Goal: Task Accomplishment & Management: Use online tool/utility

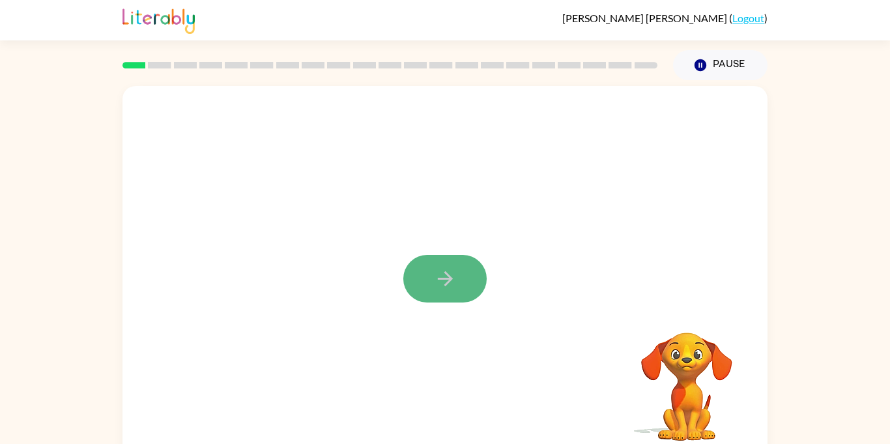
click at [468, 278] on button "button" at bounding box center [444, 279] width 83 height 48
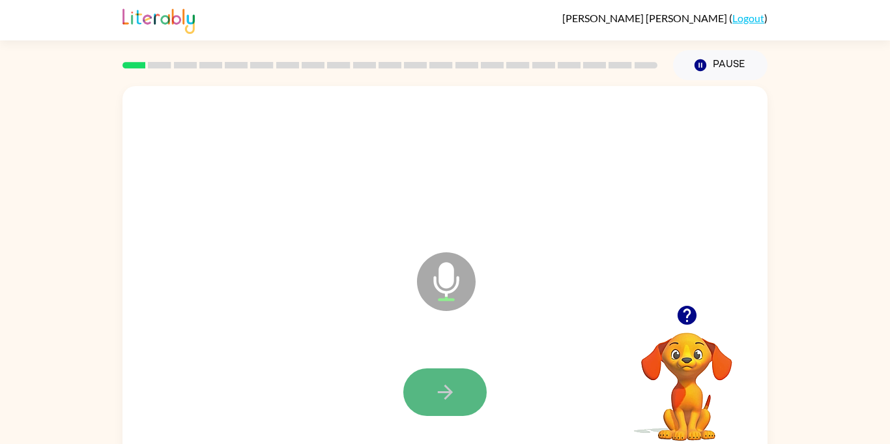
click at [465, 372] on button "button" at bounding box center [444, 392] width 83 height 48
click at [459, 395] on button "button" at bounding box center [444, 392] width 83 height 48
click at [454, 408] on button "button" at bounding box center [444, 392] width 83 height 48
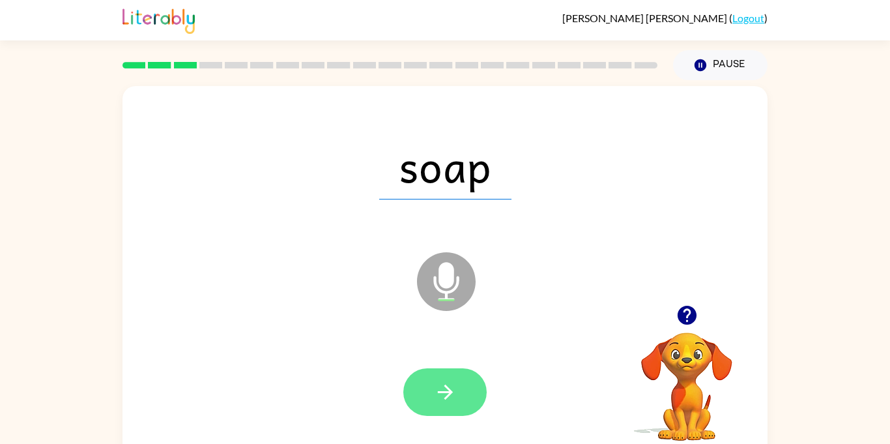
click at [443, 379] on button "button" at bounding box center [444, 392] width 83 height 48
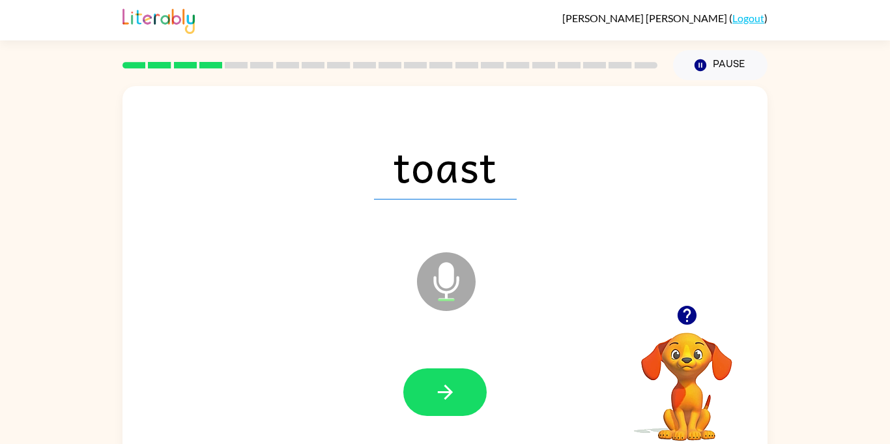
click at [431, 429] on div at bounding box center [445, 392] width 619 height 107
click at [440, 408] on button "button" at bounding box center [444, 392] width 83 height 48
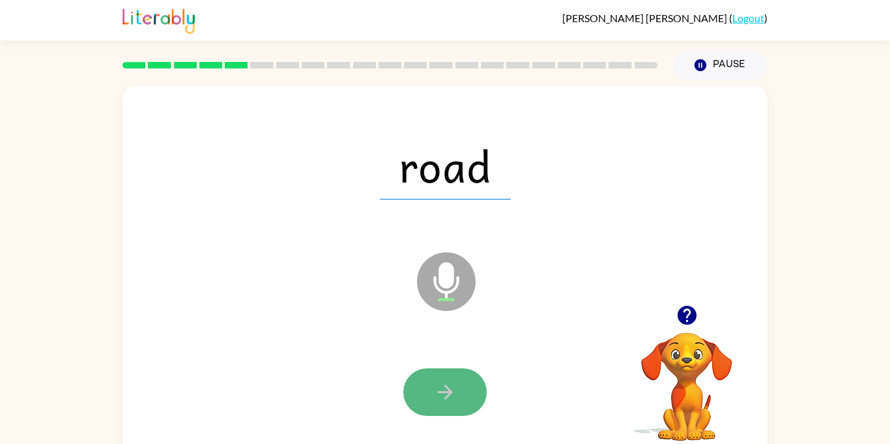
click at [440, 392] on icon "button" at bounding box center [444, 392] width 15 height 15
click at [435, 388] on icon "button" at bounding box center [445, 392] width 23 height 23
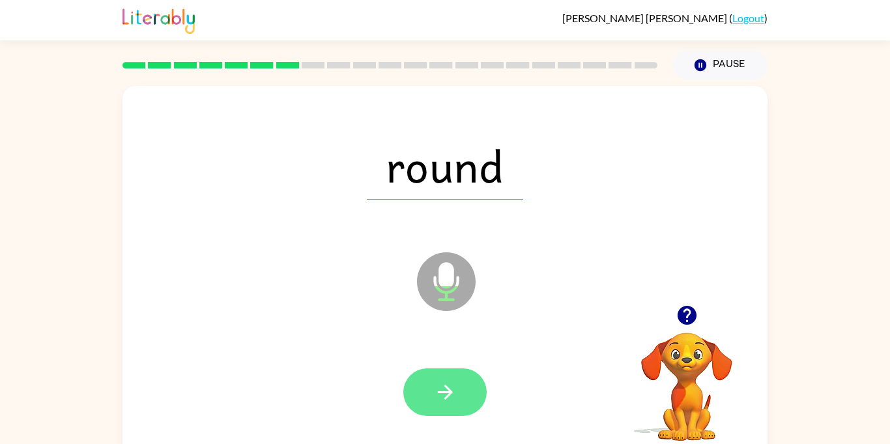
click at [452, 382] on icon "button" at bounding box center [445, 392] width 23 height 23
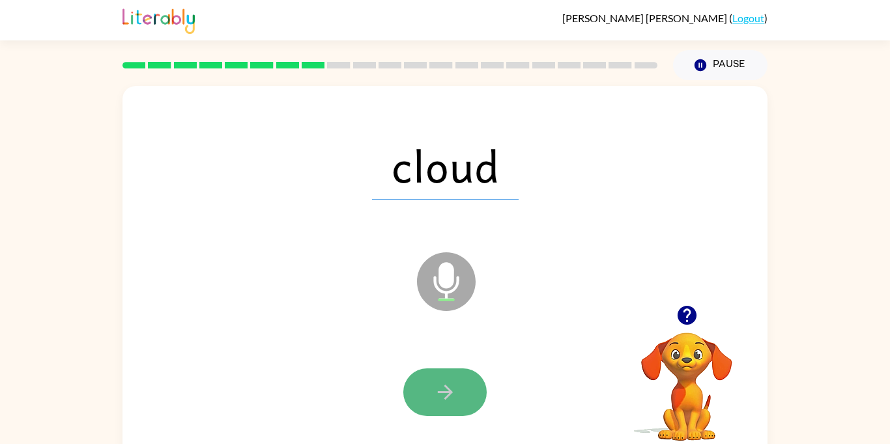
click at [437, 384] on icon "button" at bounding box center [445, 392] width 23 height 23
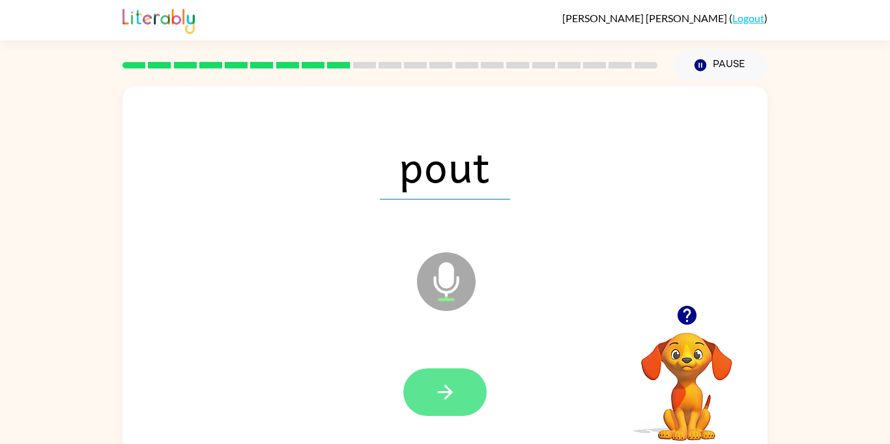
click at [415, 392] on button "button" at bounding box center [444, 392] width 83 height 48
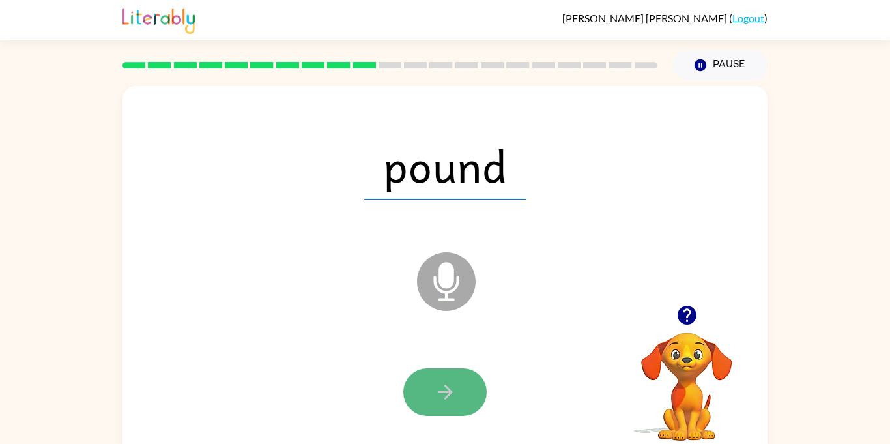
click at [467, 401] on button "button" at bounding box center [444, 392] width 83 height 48
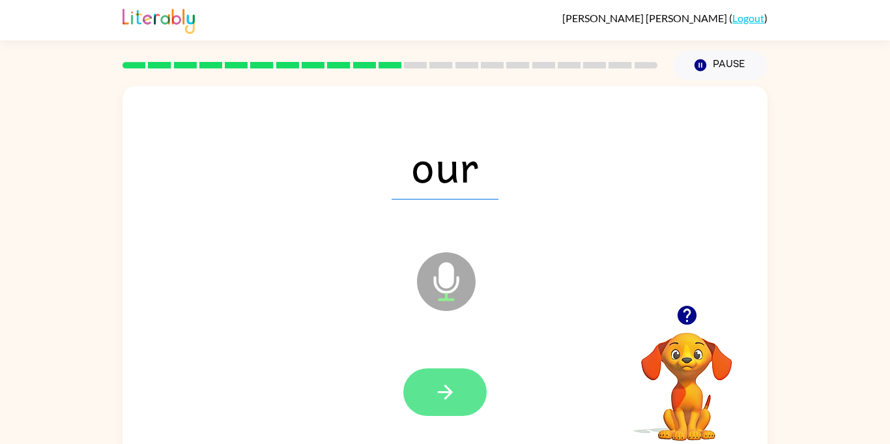
click at [461, 408] on button "button" at bounding box center [444, 392] width 83 height 48
click at [469, 397] on button "button" at bounding box center [444, 392] width 83 height 48
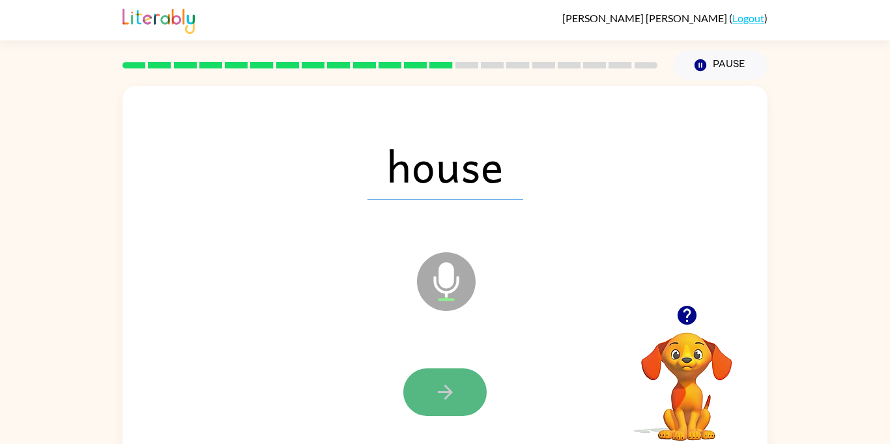
click at [486, 385] on button "button" at bounding box center [444, 392] width 83 height 48
click at [461, 394] on button "button" at bounding box center [444, 392] width 83 height 48
click at [458, 399] on button "button" at bounding box center [444, 392] width 83 height 48
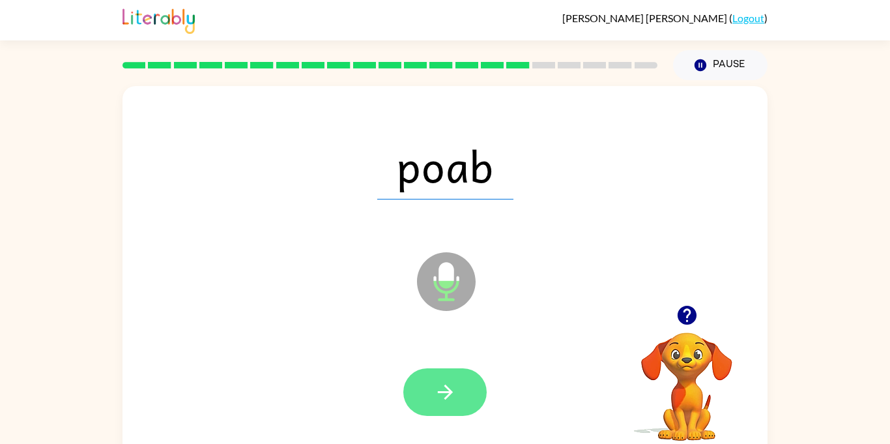
click at [467, 374] on button "button" at bounding box center [444, 392] width 83 height 48
click at [458, 377] on button "button" at bounding box center [444, 392] width 83 height 48
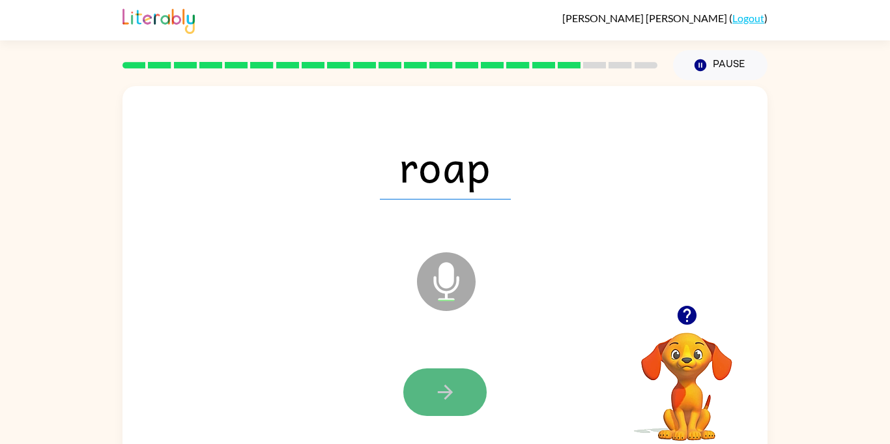
click at [459, 383] on button "button" at bounding box center [444, 392] width 83 height 48
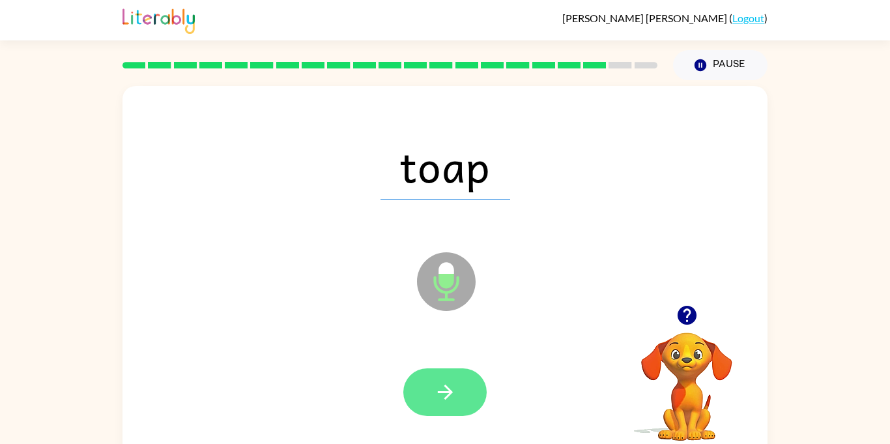
click at [458, 383] on button "button" at bounding box center [444, 392] width 83 height 48
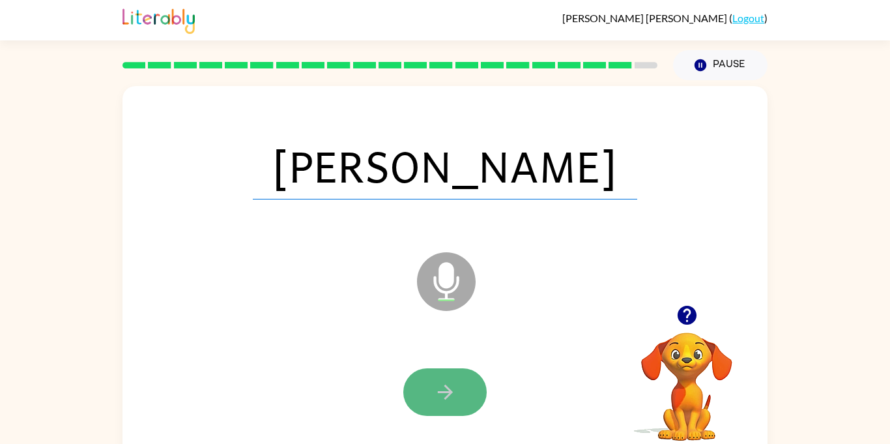
click at [471, 377] on button "button" at bounding box center [444, 392] width 83 height 48
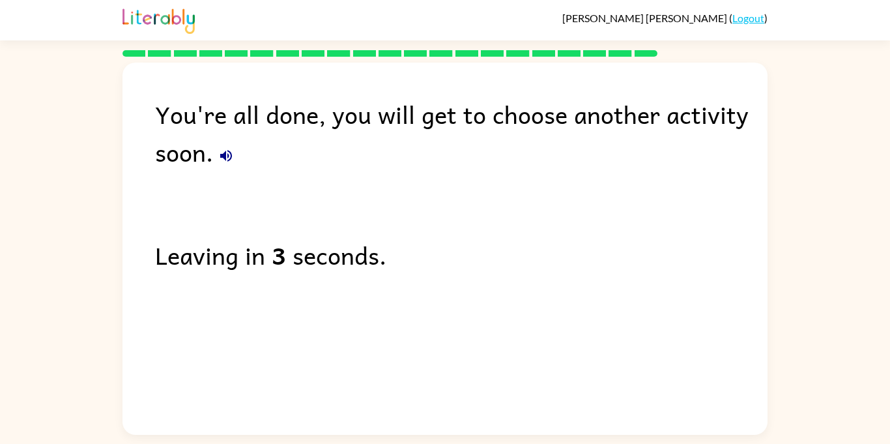
click at [230, 136] on div "You're all done, you will get to choose another activity soon." at bounding box center [461, 133] width 613 height 76
click at [231, 153] on icon "button" at bounding box center [226, 156] width 12 height 12
